Goal: Task Accomplishment & Management: Use online tool/utility

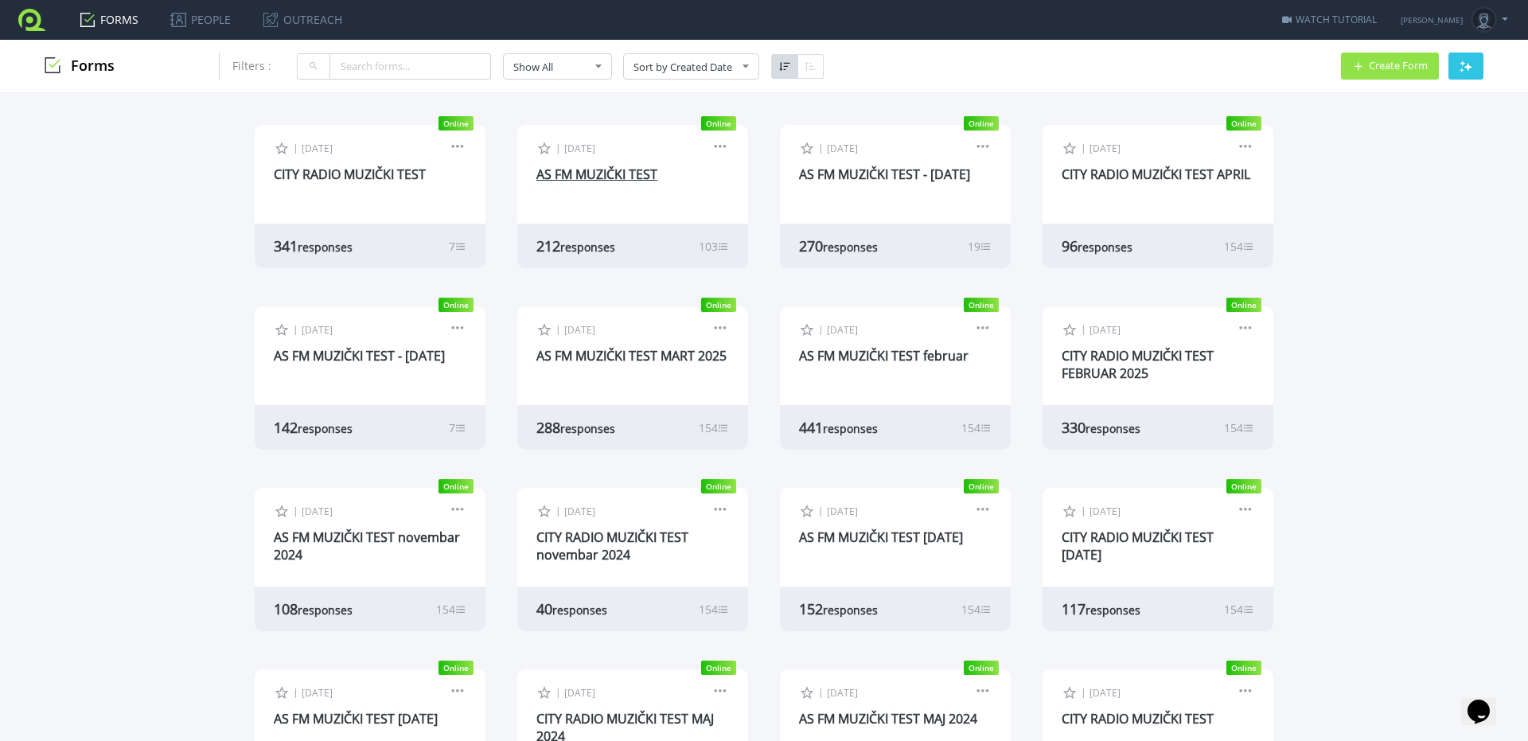
click at [620, 177] on link "AS FM MUZIČKI TEST" at bounding box center [596, 175] width 121 height 18
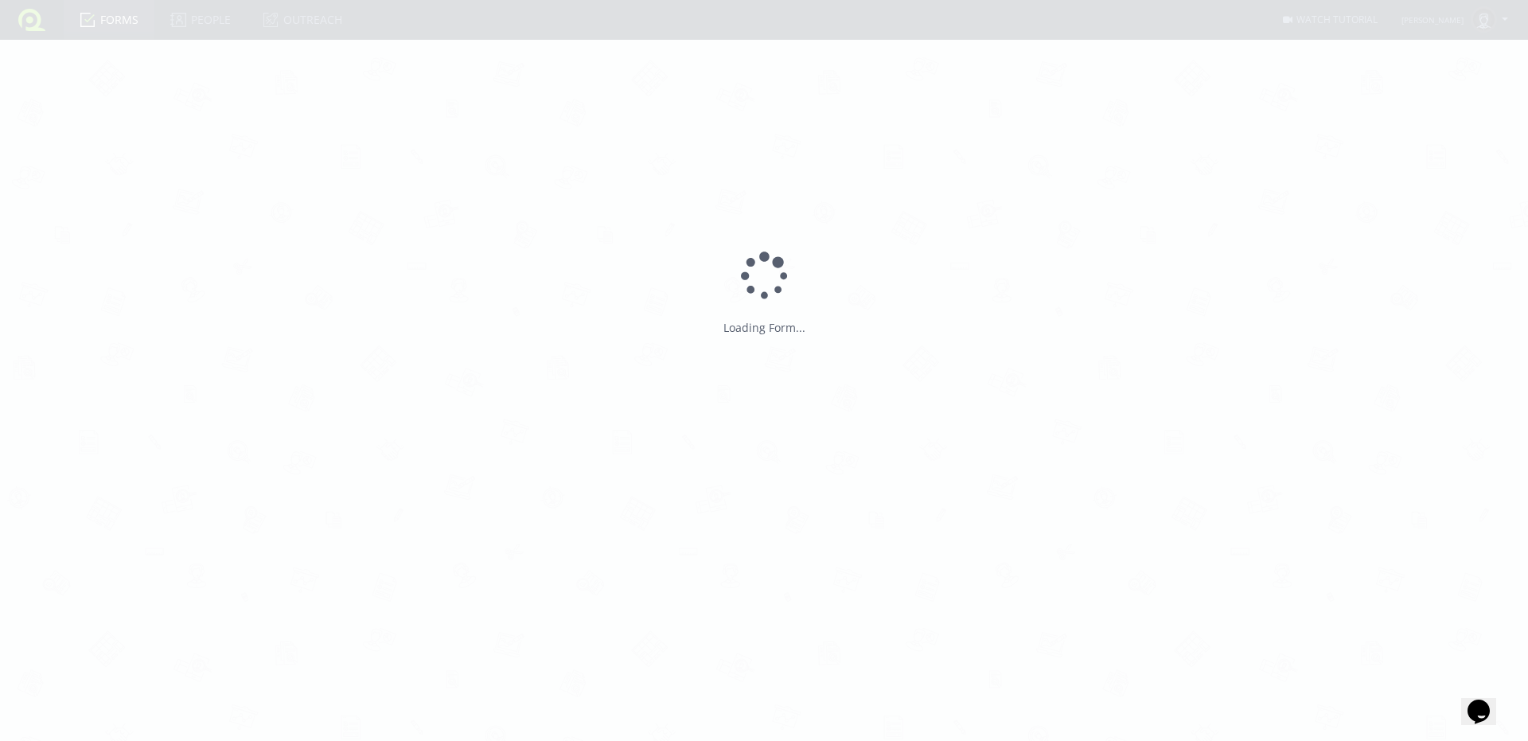
type input "AS FM MUZIČKI TEST"
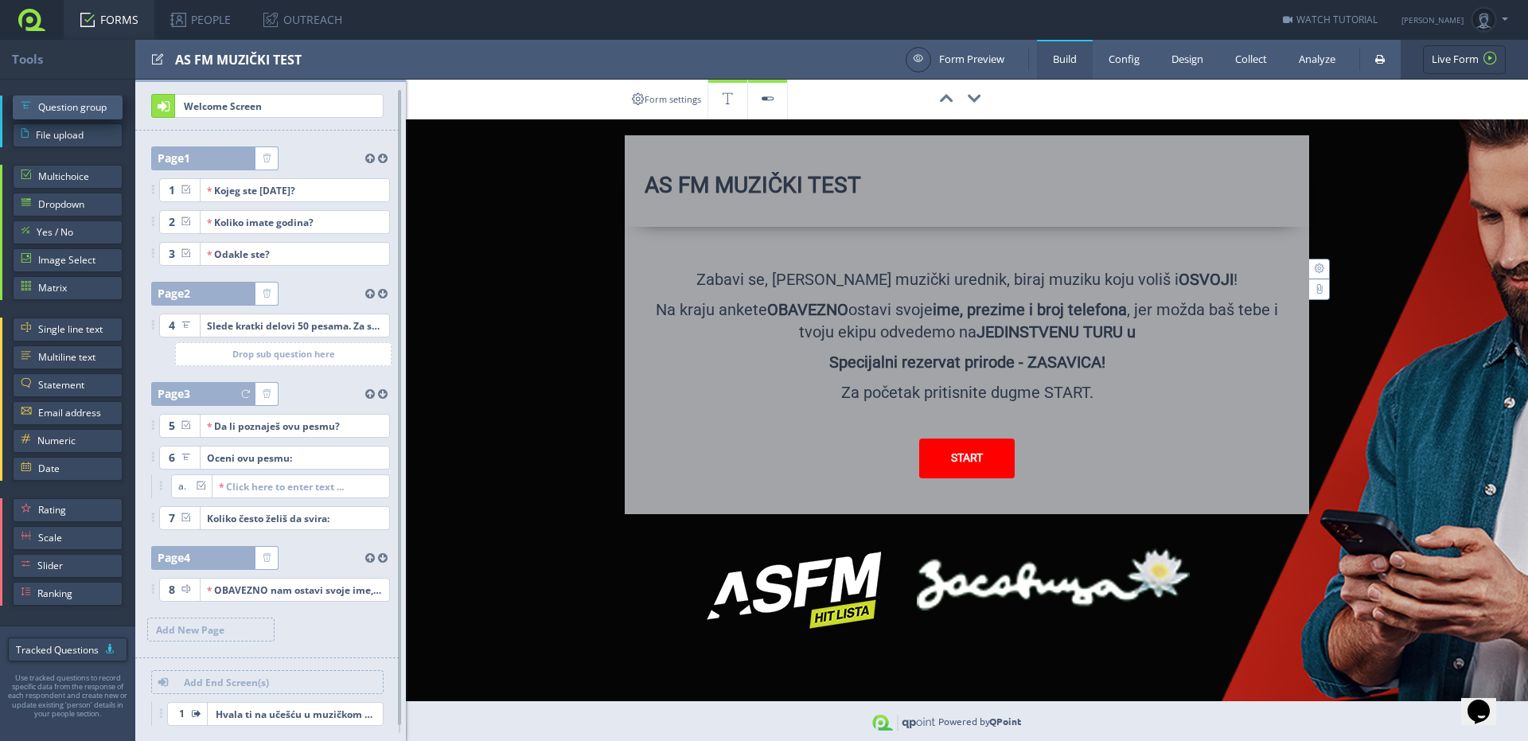
click at [55, 107] on span "Question group" at bounding box center [76, 107] width 76 height 24
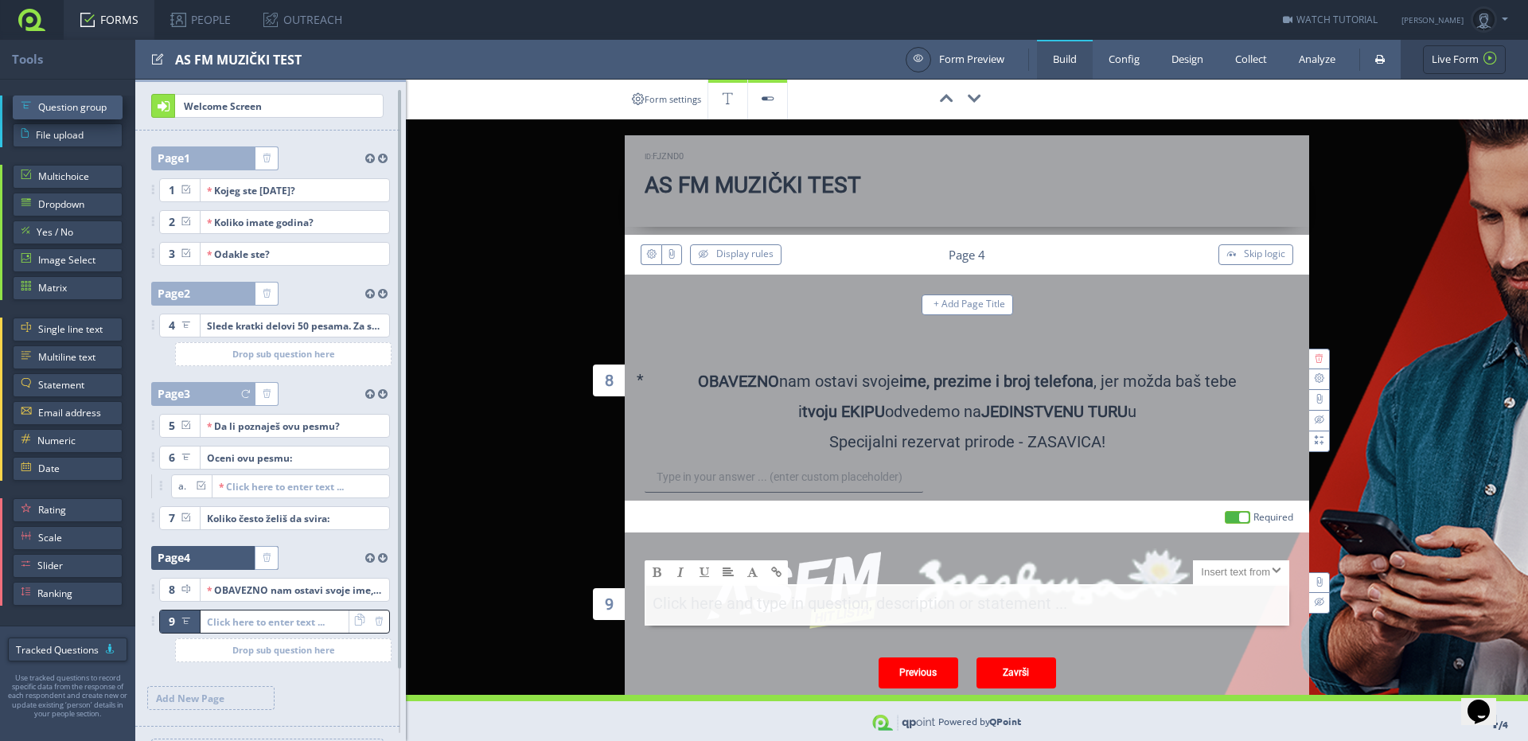
scroll to position [30, 0]
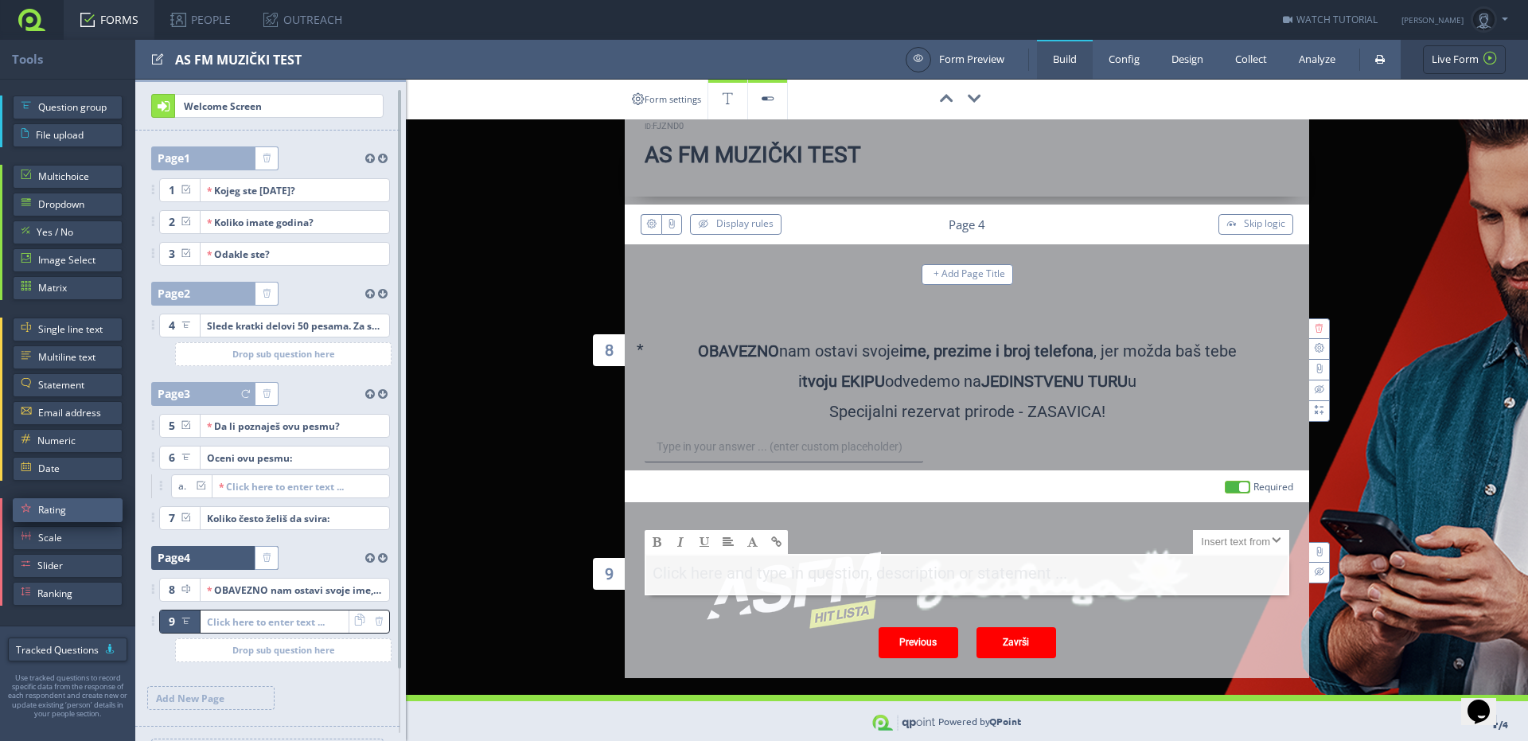
click at [60, 513] on span "Rating" at bounding box center [76, 510] width 76 height 24
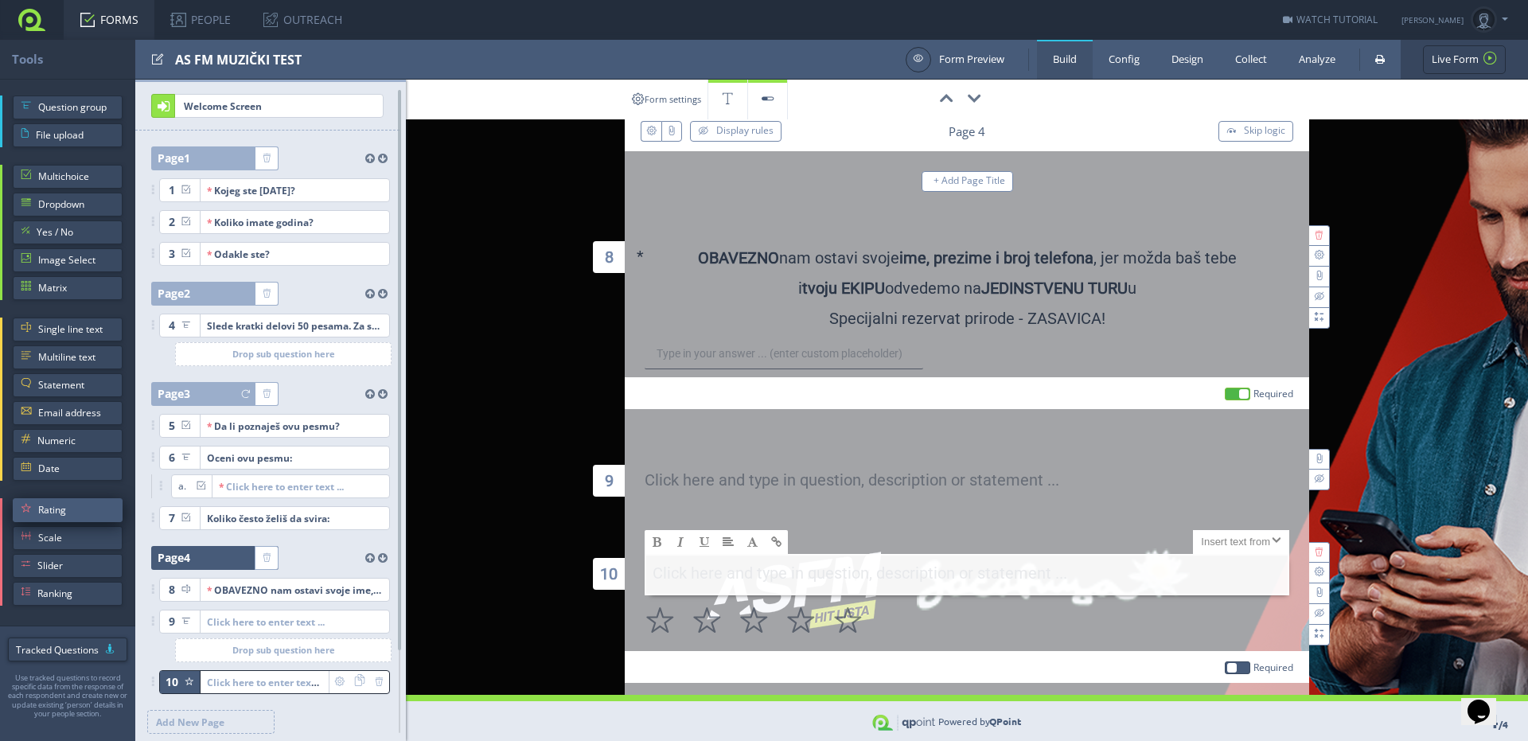
scroll to position [212, 0]
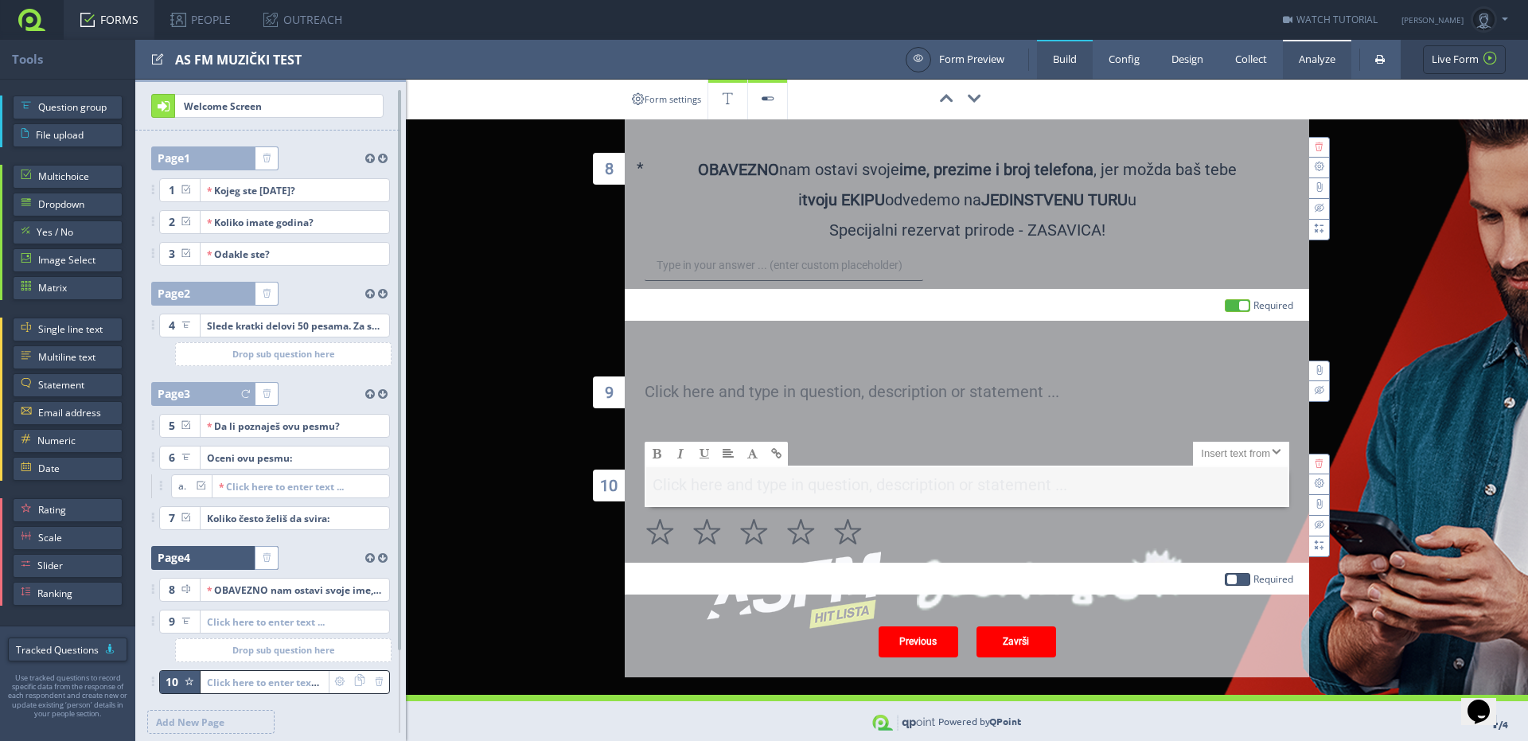
click at [1311, 60] on link "Analyze" at bounding box center [1317, 59] width 68 height 39
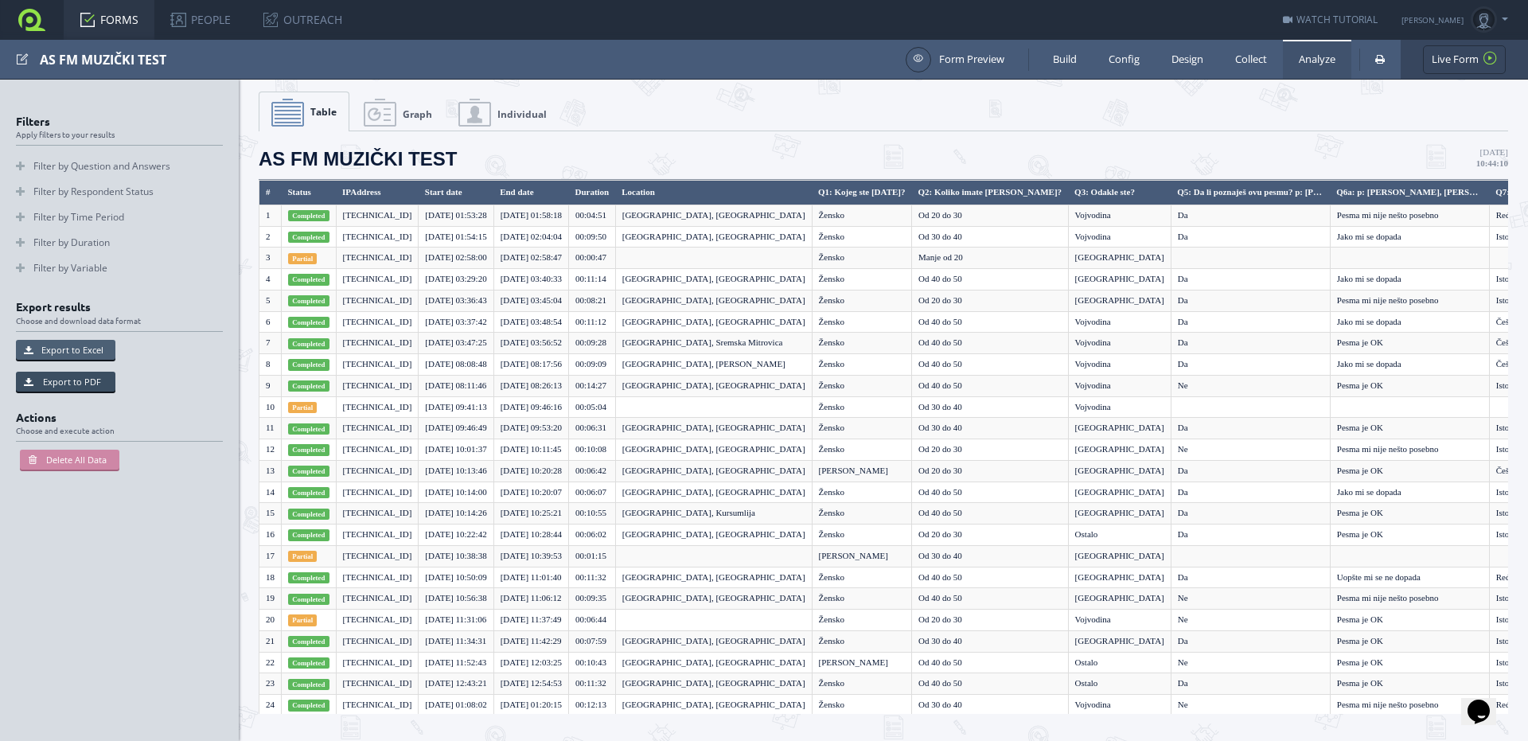
click at [66, 350] on button "Export to Excel" at bounding box center [65, 350] width 99 height 20
type input "Default"
type input "Unique-Id's"
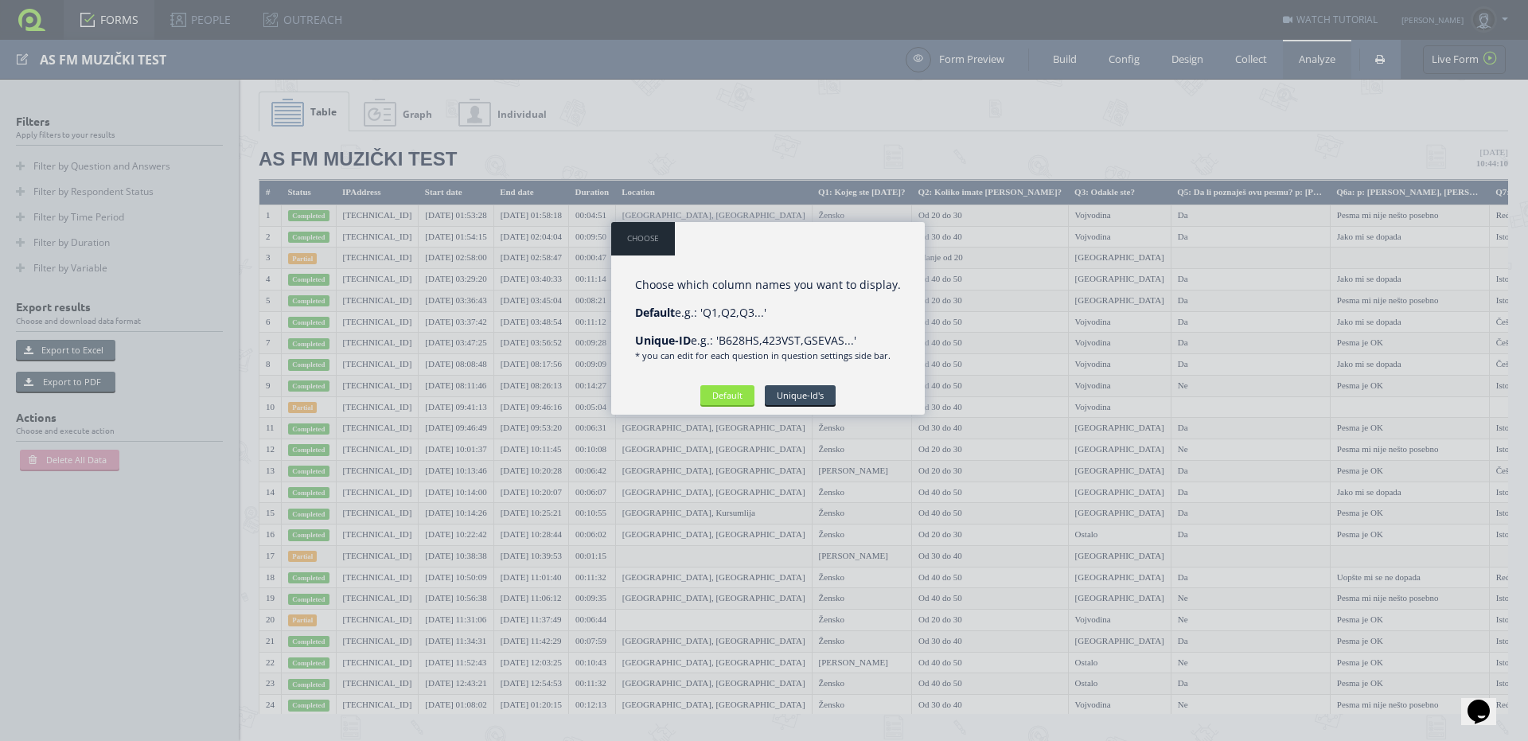
click at [775, 99] on div at bounding box center [764, 370] width 1528 height 741
click at [738, 400] on input "Default" at bounding box center [727, 395] width 54 height 20
